Goal: Find specific page/section: Find specific page/section

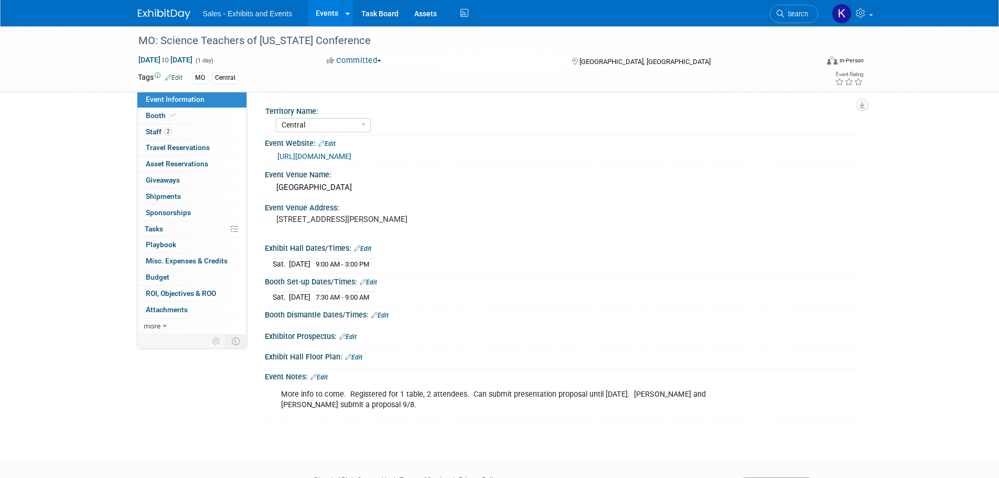
select select "Central"
drag, startPoint x: 159, startPoint y: 13, endPoint x: 166, endPoint y: 17, distance: 8.2
click at [159, 13] on img at bounding box center [164, 14] width 52 height 10
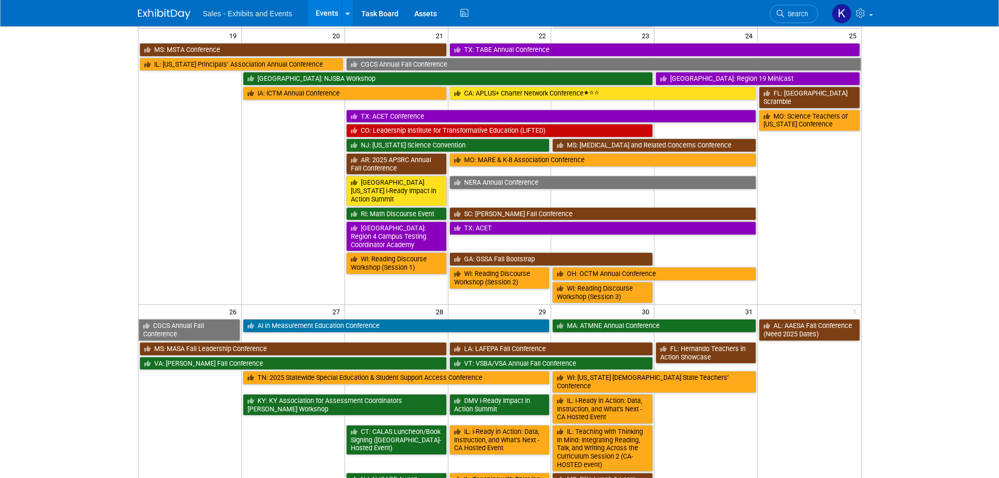
scroll to position [553, 0]
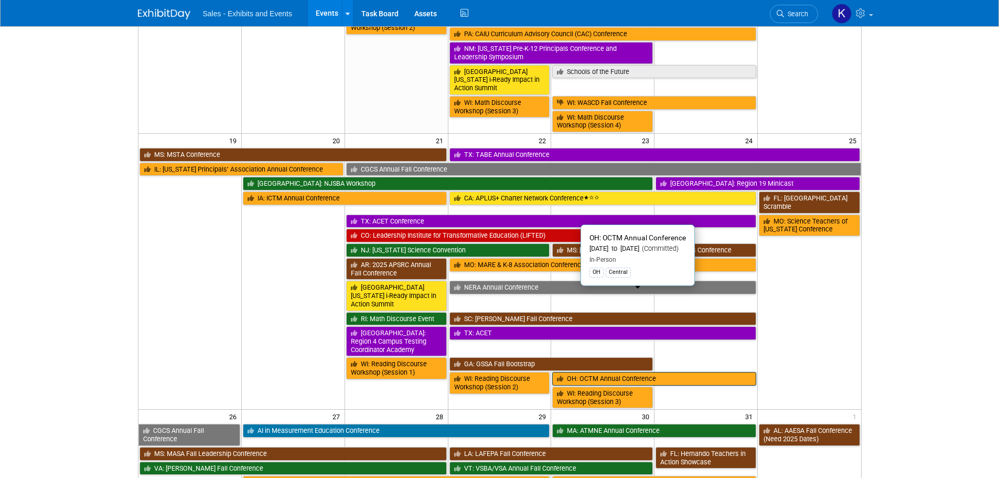
click at [615, 372] on link "OH: OCTM Annual Conference" at bounding box center [654, 379] width 204 height 14
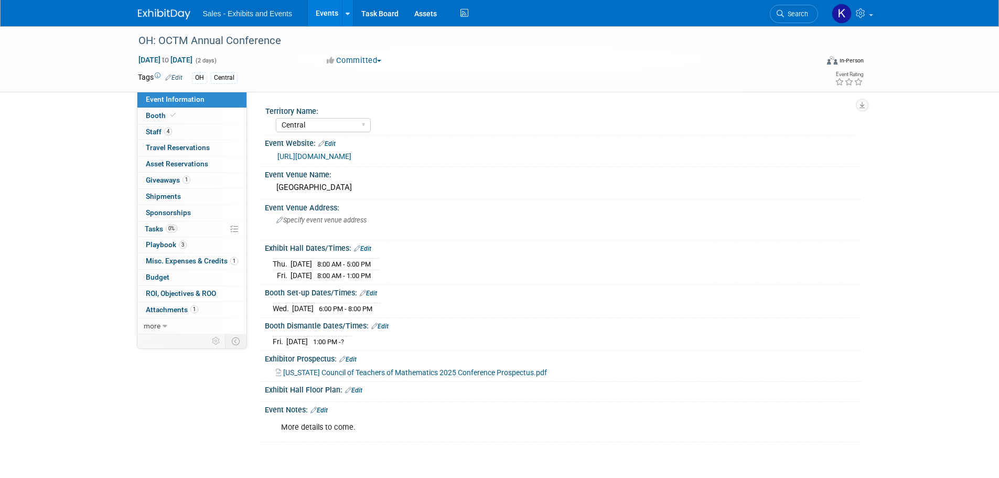
select select "Central"
